Goal: Information Seeking & Learning: Learn about a topic

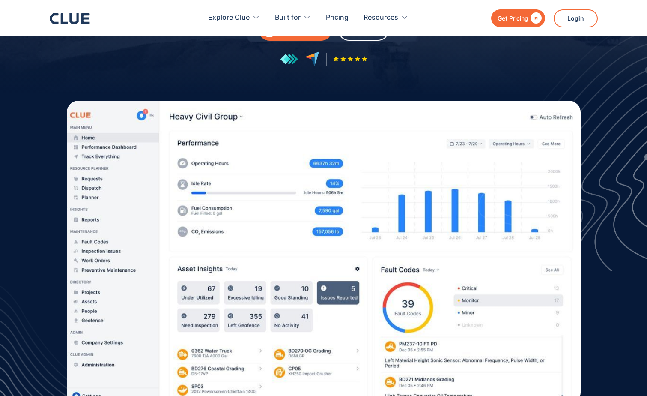
scroll to position [186, 0]
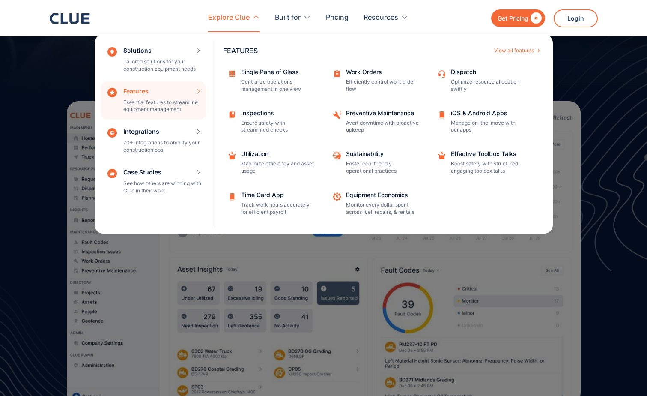
click at [181, 104] on div "Features Essential features to streamline equipment management Features View al…" at bounding box center [153, 100] width 105 height 39
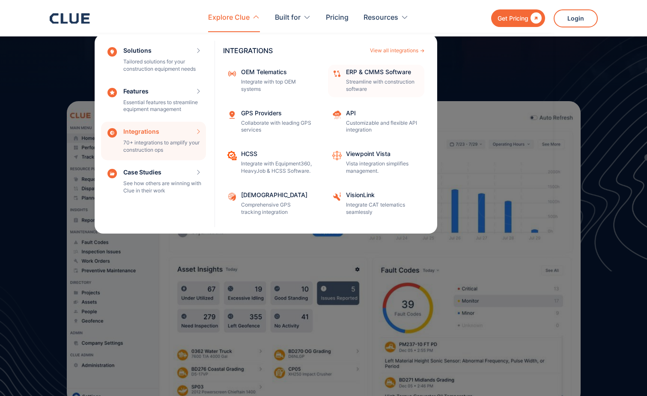
click at [390, 83] on p "Streamline with construction software" at bounding box center [382, 85] width 73 height 15
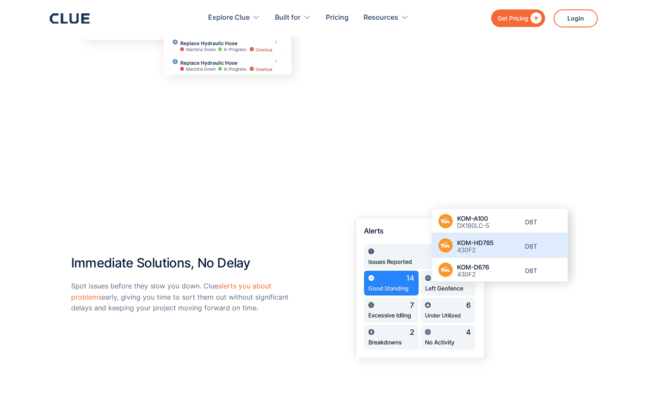
click at [221, 259] on h2 "Immediate Solutions, No Delay" at bounding box center [186, 258] width 231 height 23
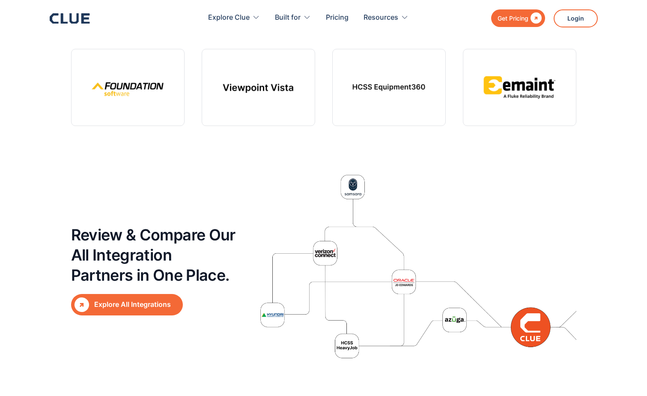
scroll to position [2675, 0]
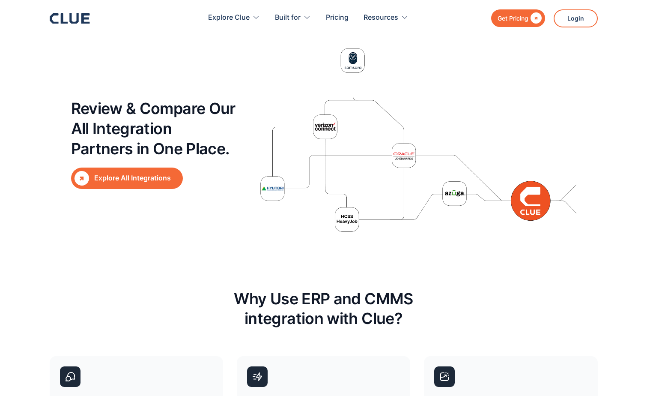
click at [118, 173] on div "Explore All Integrations" at bounding box center [136, 178] width 85 height 11
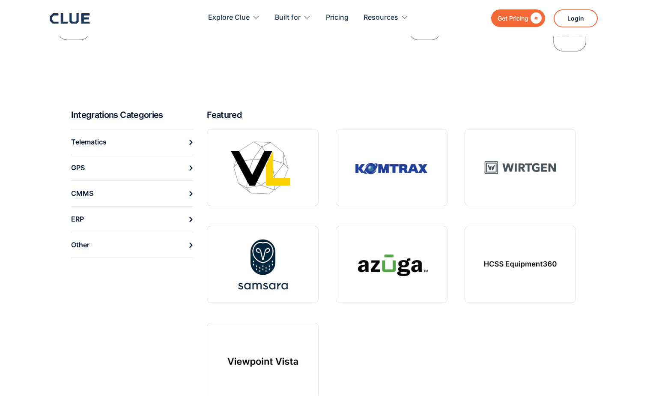
scroll to position [268, 0]
click at [190, 141] on icon at bounding box center [190, 141] width 5 height 5
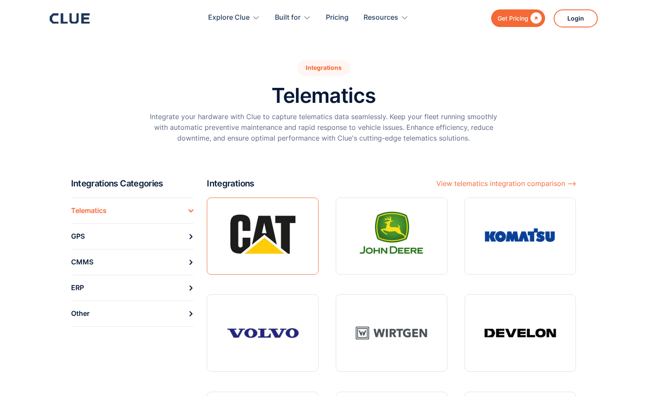
scroll to position [112, 0]
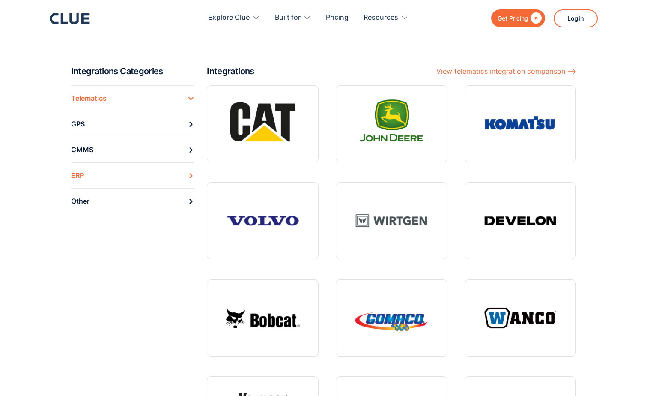
click at [186, 173] on link "ERP" at bounding box center [132, 175] width 123 height 26
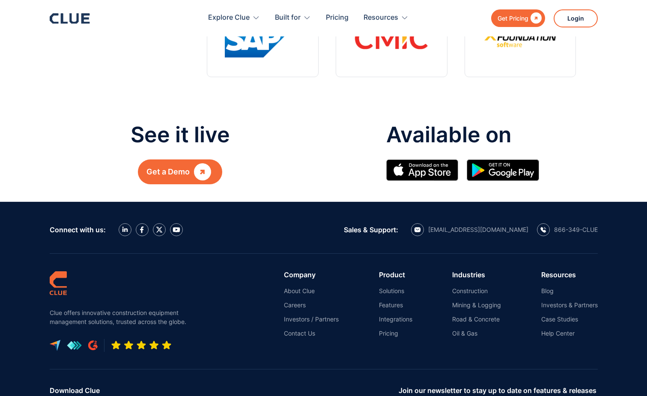
scroll to position [295, 0]
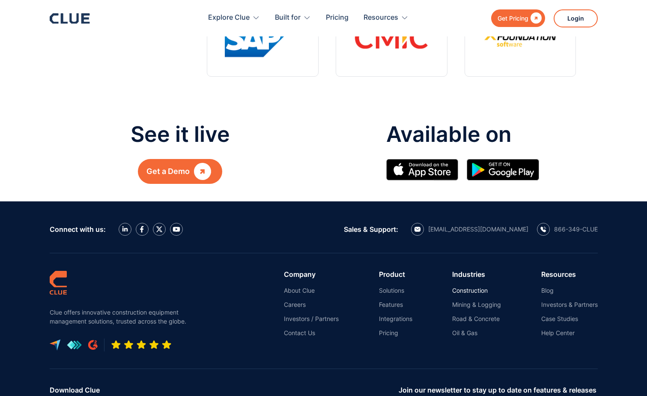
click at [475, 289] on link "Construction" at bounding box center [476, 290] width 49 height 8
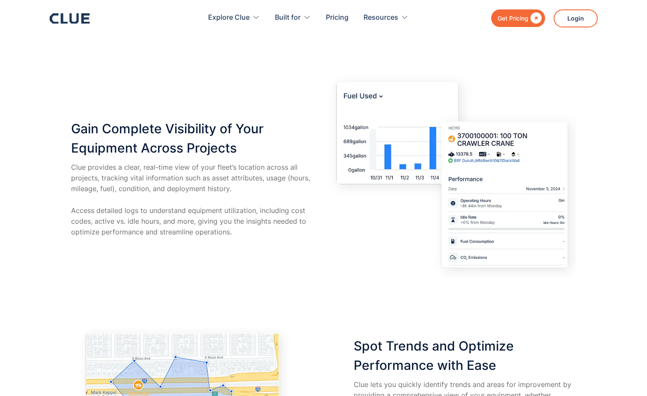
scroll to position [1464, 0]
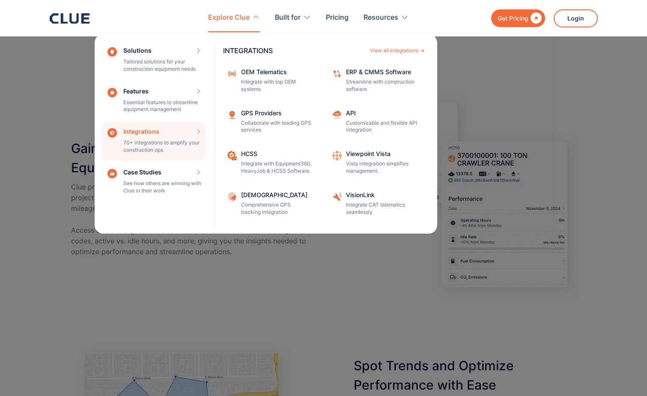
click at [155, 131] on div "Integrations 70+ integrations to amplify your construction ops INTEGRATIONS Vie…" at bounding box center [153, 141] width 105 height 39
click at [197, 131] on div "Integrations 70+ integrations to amplify your construction ops INTEGRATIONS Vie…" at bounding box center [153, 141] width 105 height 39
click at [382, 71] on div "ERP & CMMS Software" at bounding box center [382, 72] width 73 height 6
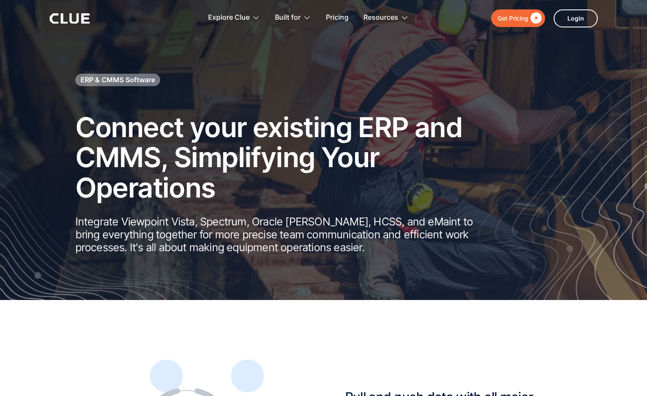
click at [68, 12] on div "Get Pricing  Explore Clue Solutions Tailored solutions for your construction e…" at bounding box center [324, 18] width 548 height 36
click at [75, 19] on icon at bounding box center [70, 18] width 40 height 10
